Goal: Browse casually

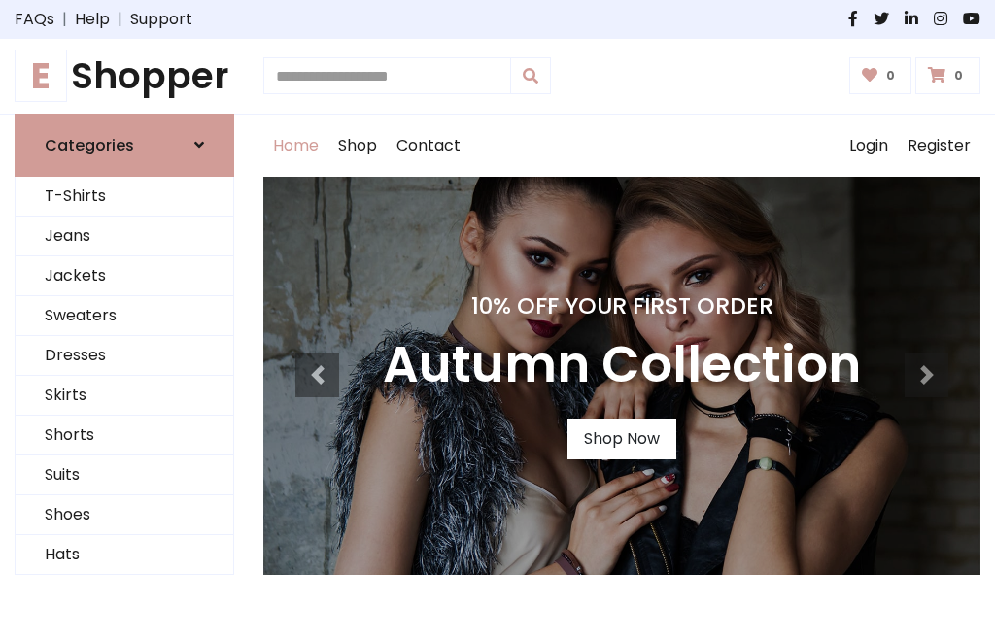
click at [497, 320] on h4 "10% Off Your First Order" at bounding box center [622, 305] width 478 height 27
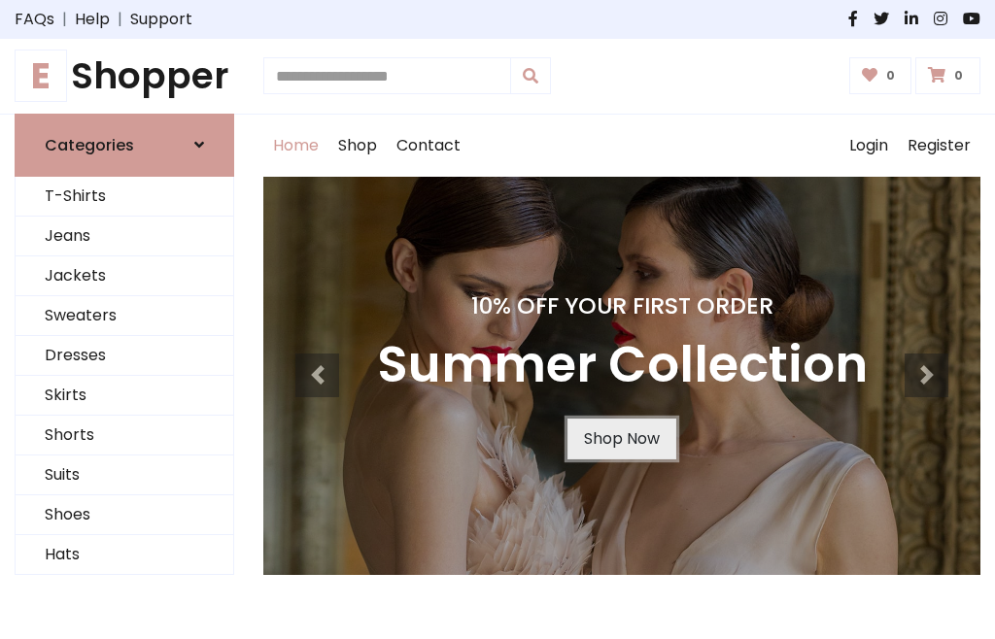
click at [621, 438] on link "Shop Now" at bounding box center [621, 439] width 109 height 41
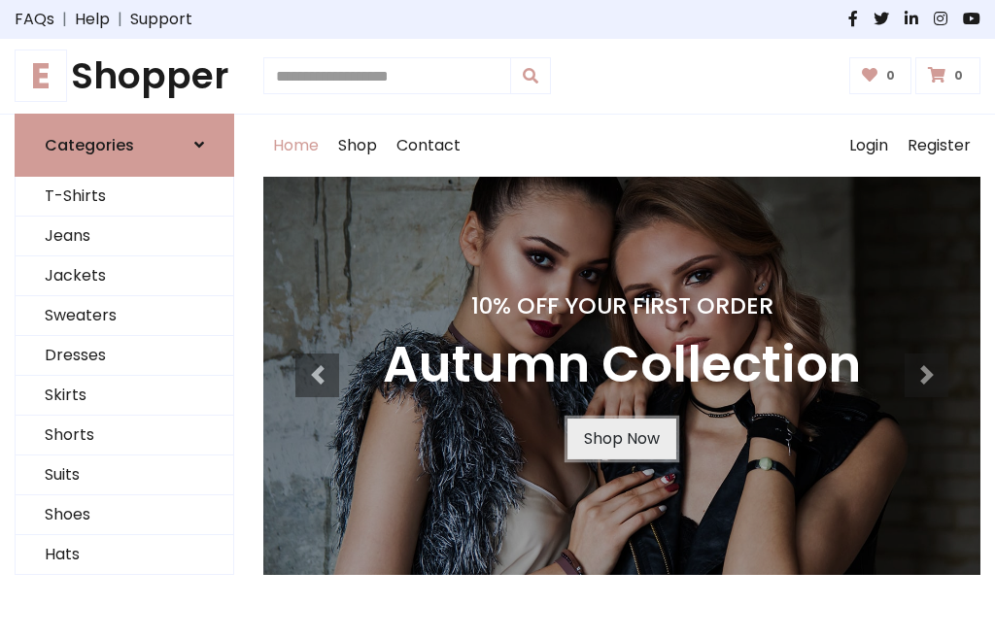
click at [621, 438] on link "Shop Now" at bounding box center [621, 439] width 109 height 41
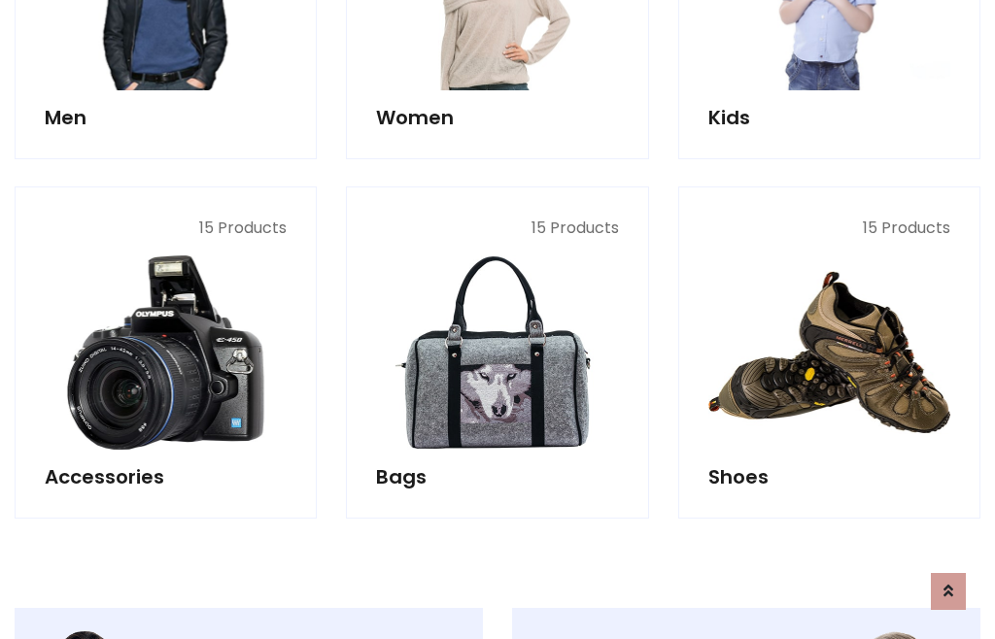
scroll to position [1937, 0]
